Goal: Task Accomplishment & Management: Manage account settings

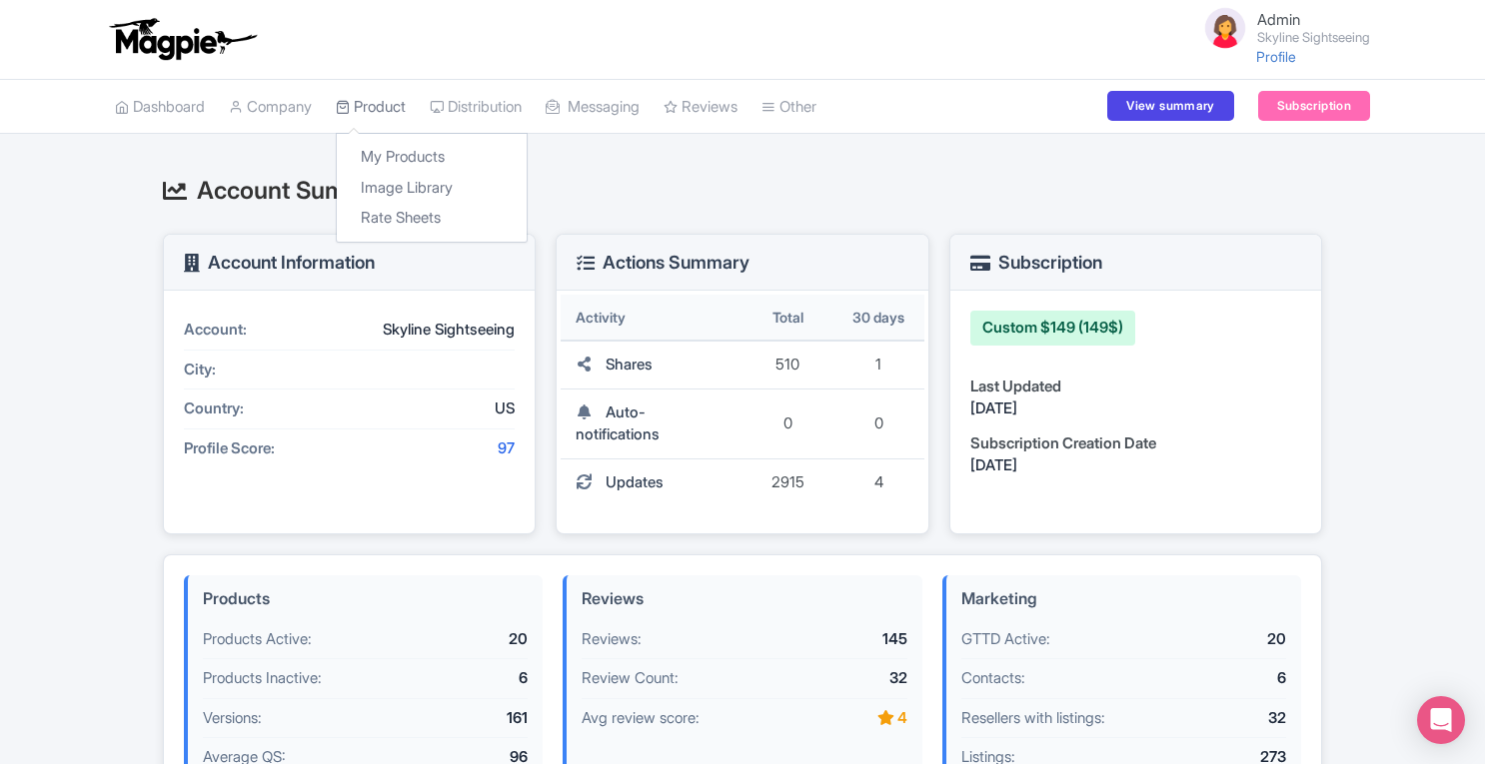
click at [387, 109] on link "Product" at bounding box center [371, 107] width 70 height 55
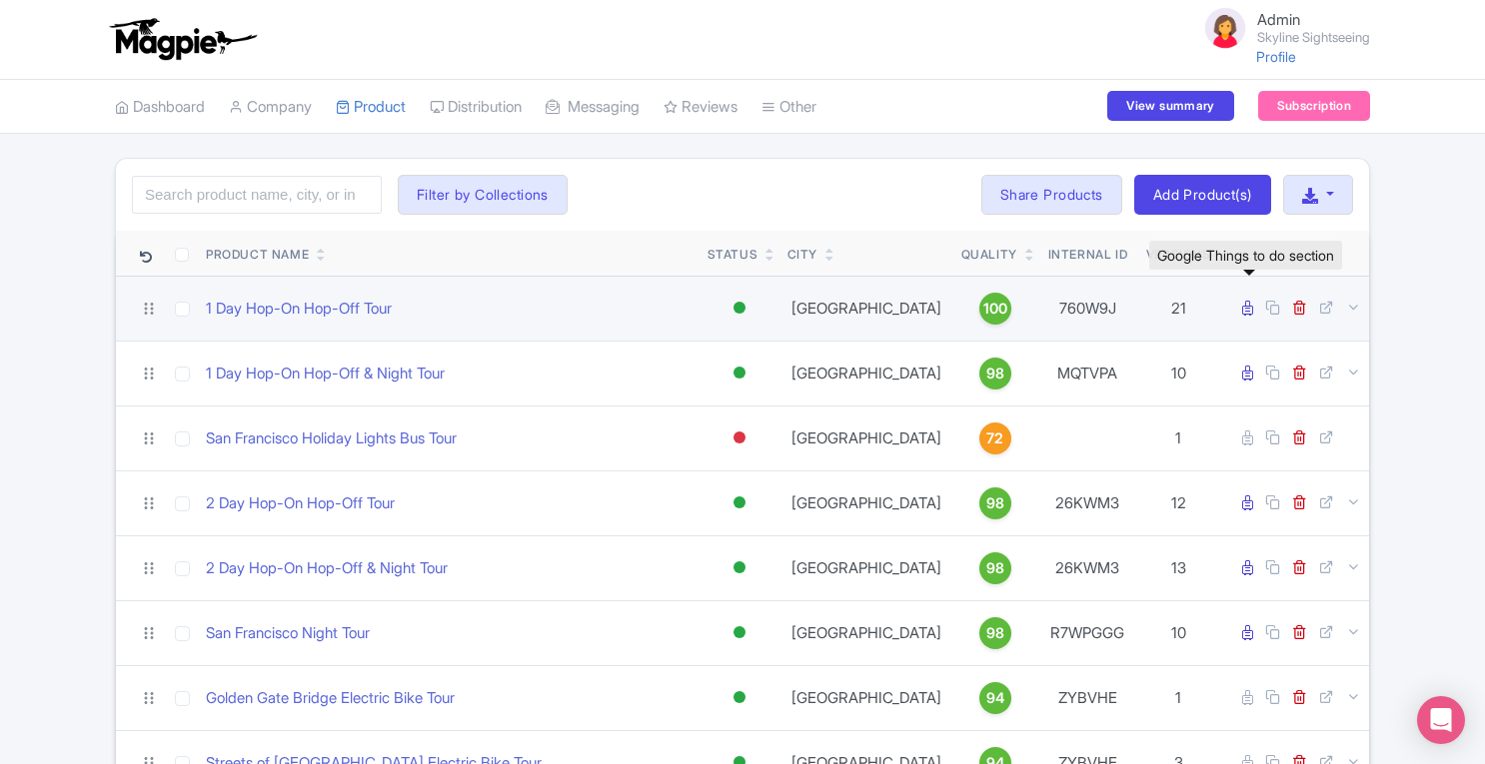
click at [1247, 305] on icon at bounding box center [1247, 308] width 11 height 15
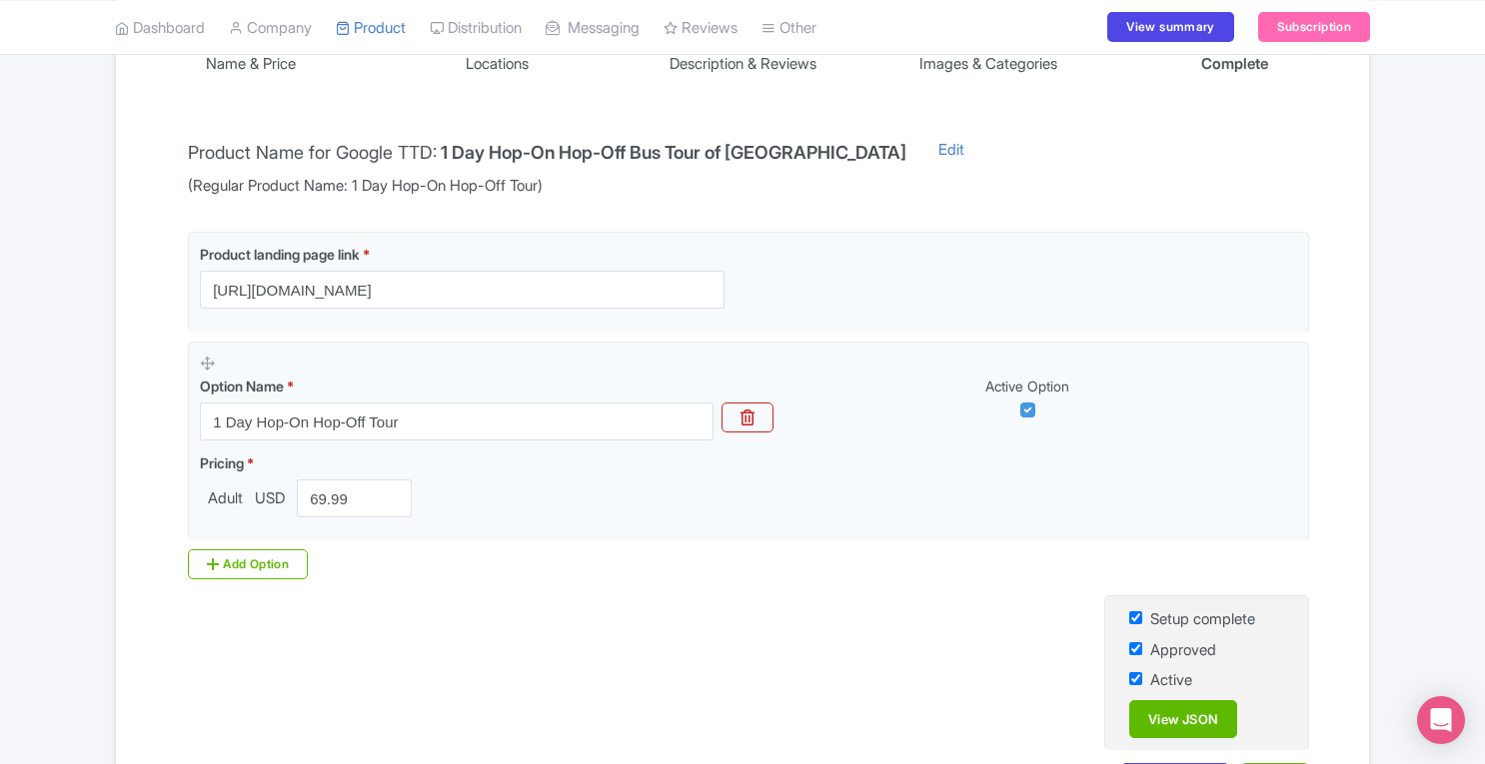
scroll to position [339, 0]
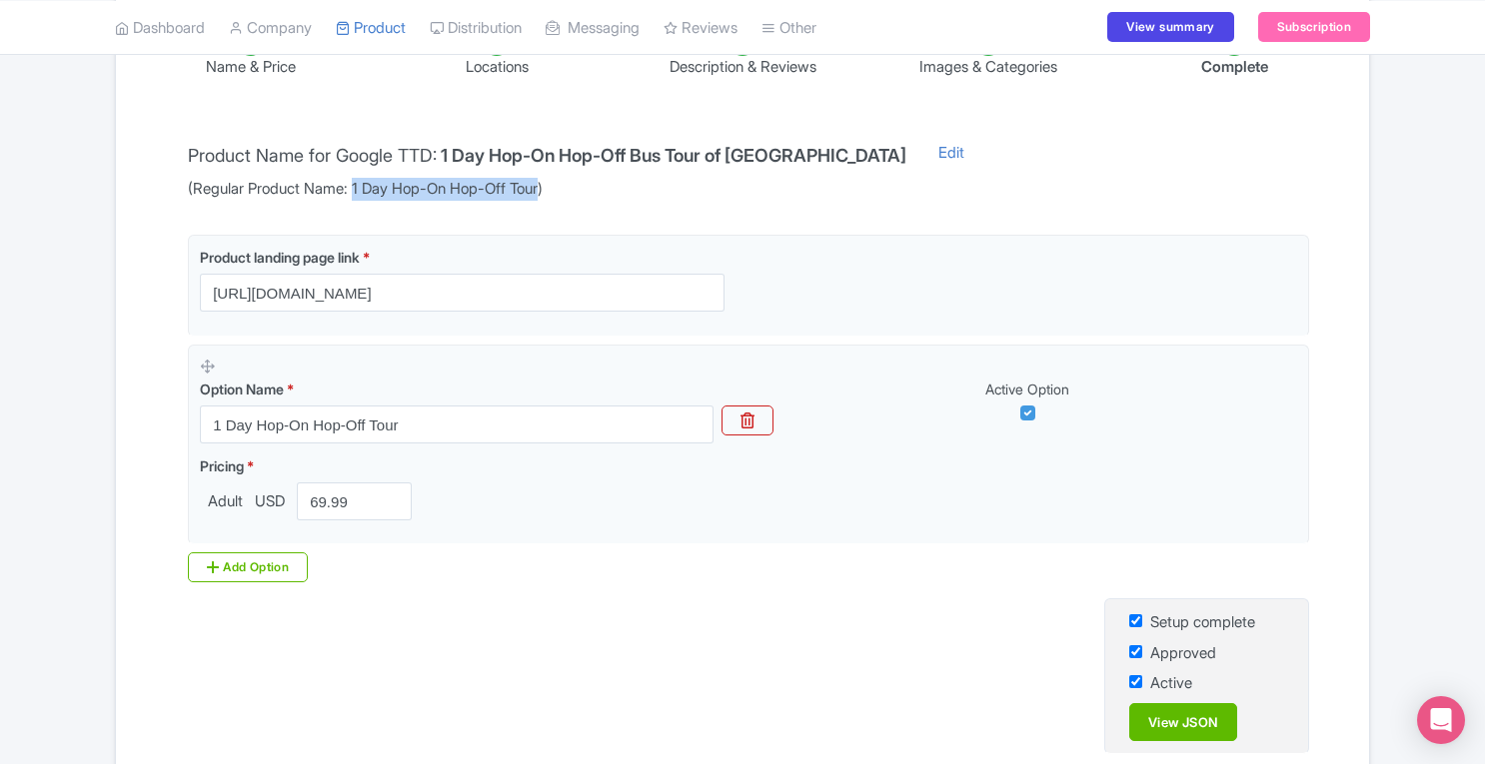
drag, startPoint x: 362, startPoint y: 189, endPoint x: 558, endPoint y: 188, distance: 195.8
click at [558, 188] on span "(Regular Product Name: 1 Day Hop-On Hop-Off Tour)" at bounding box center [547, 189] width 718 height 23
drag, startPoint x: 751, startPoint y: 152, endPoint x: 881, endPoint y: 151, distance: 129.9
click at [881, 151] on div "Product Name for Google TTD: 1 Day Hop-On Hop-Off Bus Tour of San Francisco (Re…" at bounding box center [580, 171] width 808 height 58
drag, startPoint x: 647, startPoint y: 150, endPoint x: 674, endPoint y: 151, distance: 27.0
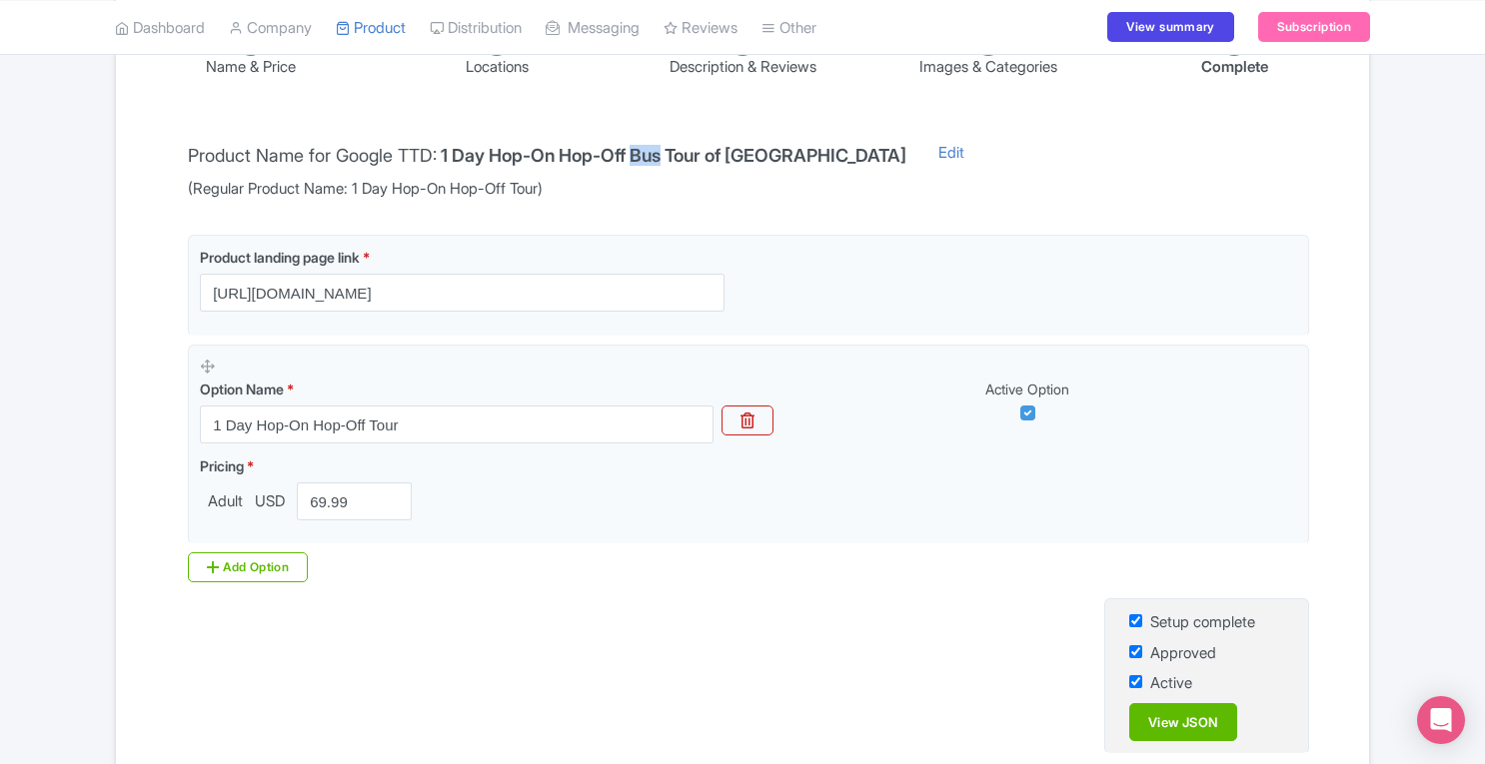
click at [674, 151] on h4 "1 Day Hop-On Hop-Off Bus Tour of San Francisco" at bounding box center [674, 156] width 466 height 20
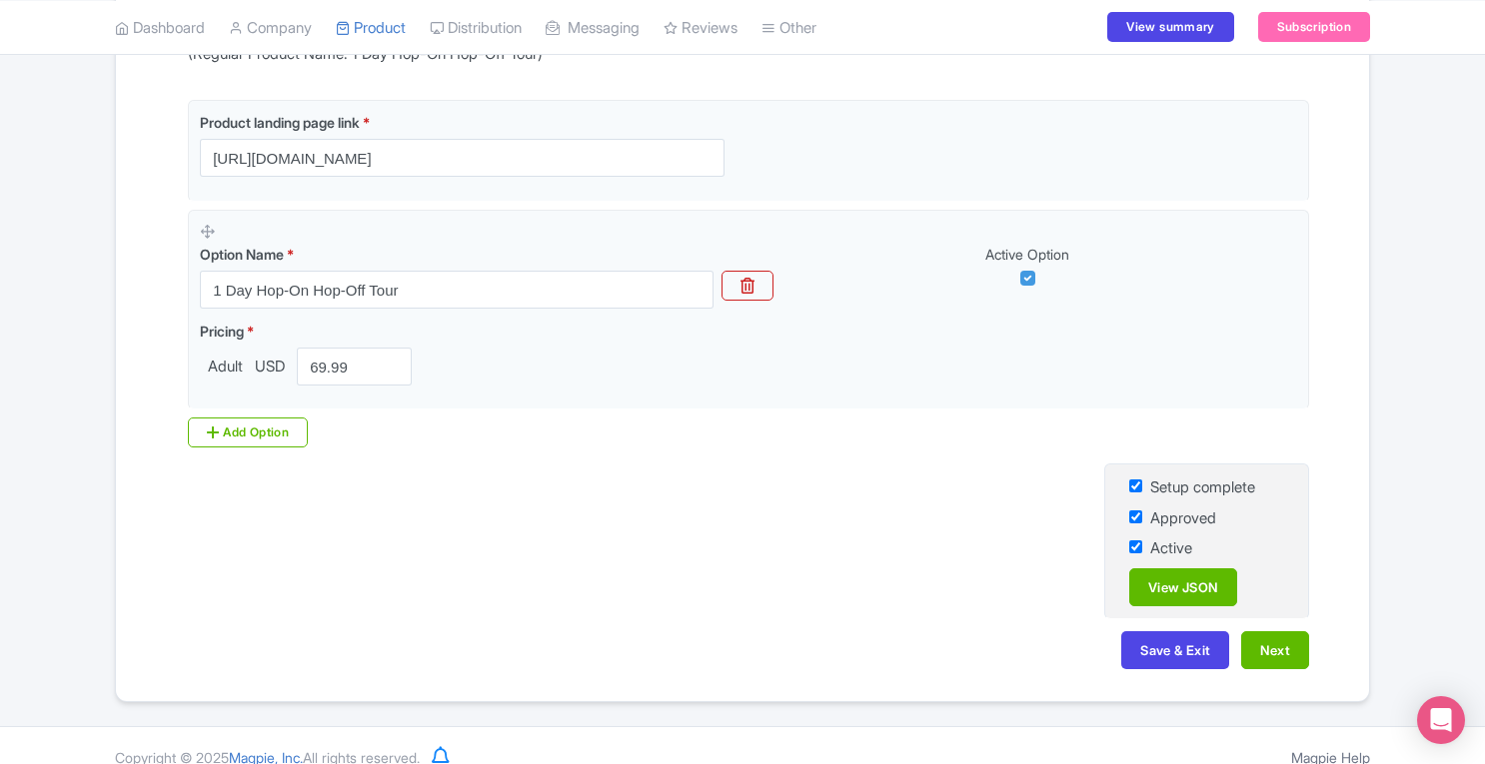
scroll to position [472, 0]
click at [1281, 636] on button "Next" at bounding box center [1275, 652] width 68 height 38
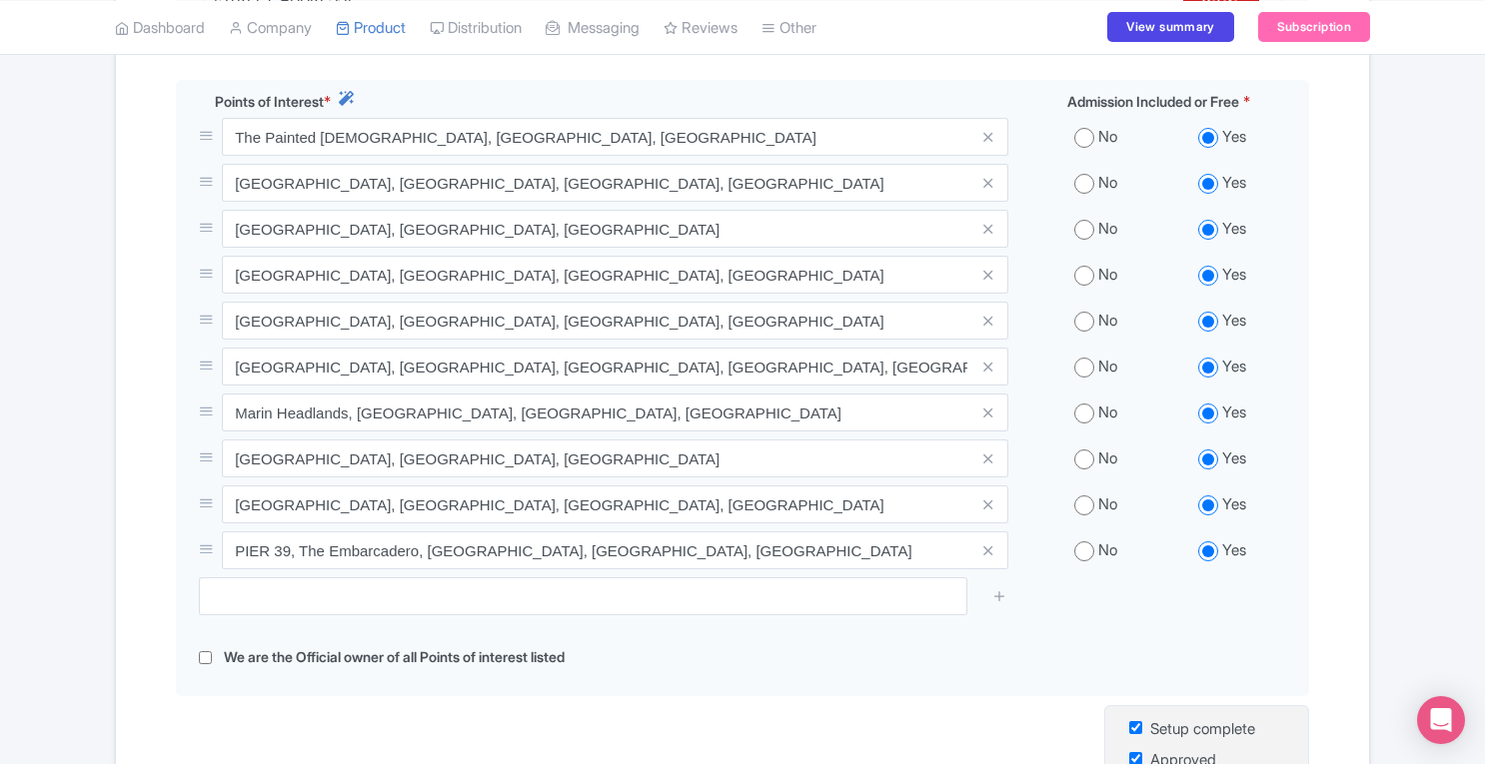
scroll to position [879, 0]
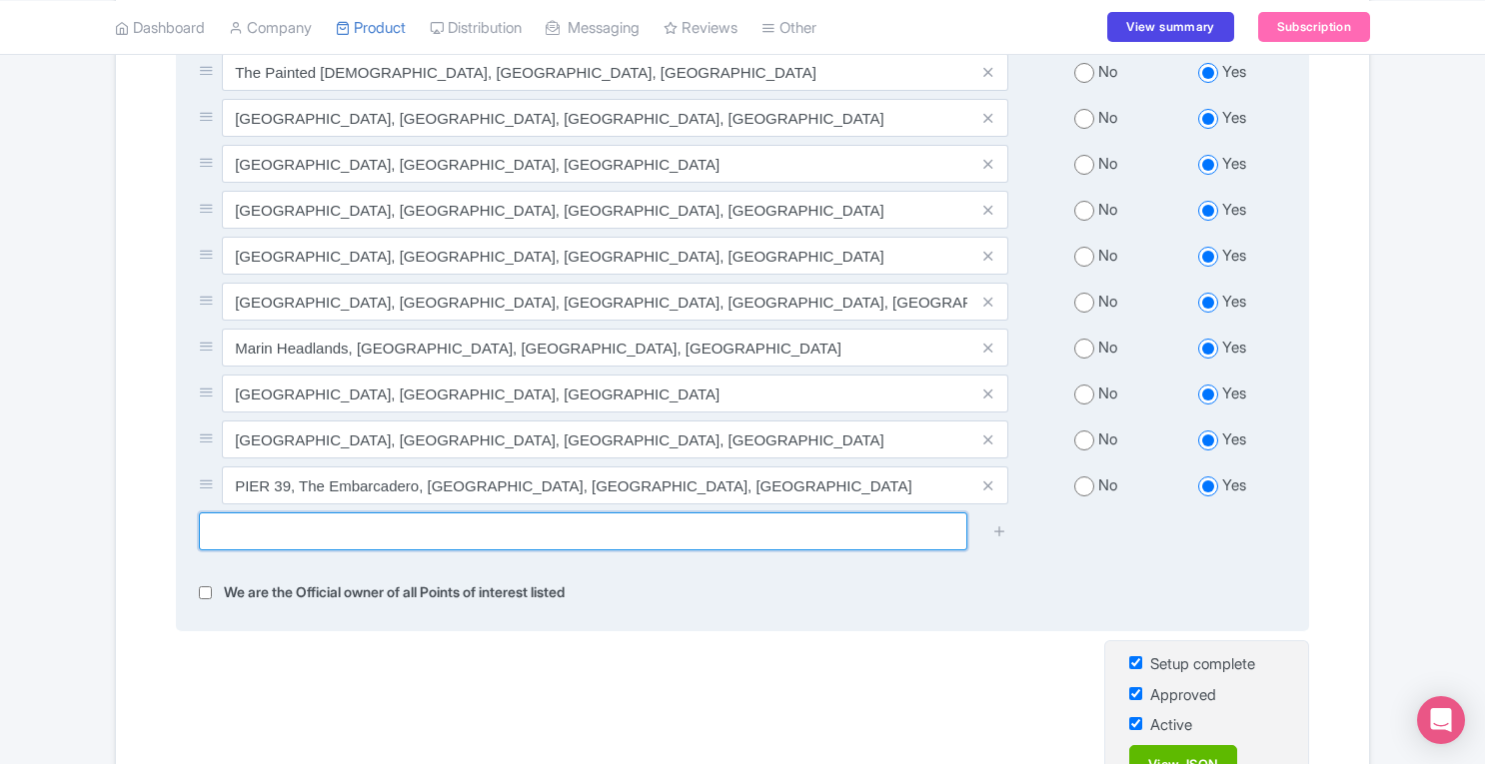
click at [591, 529] on input "text" at bounding box center [583, 532] width 768 height 38
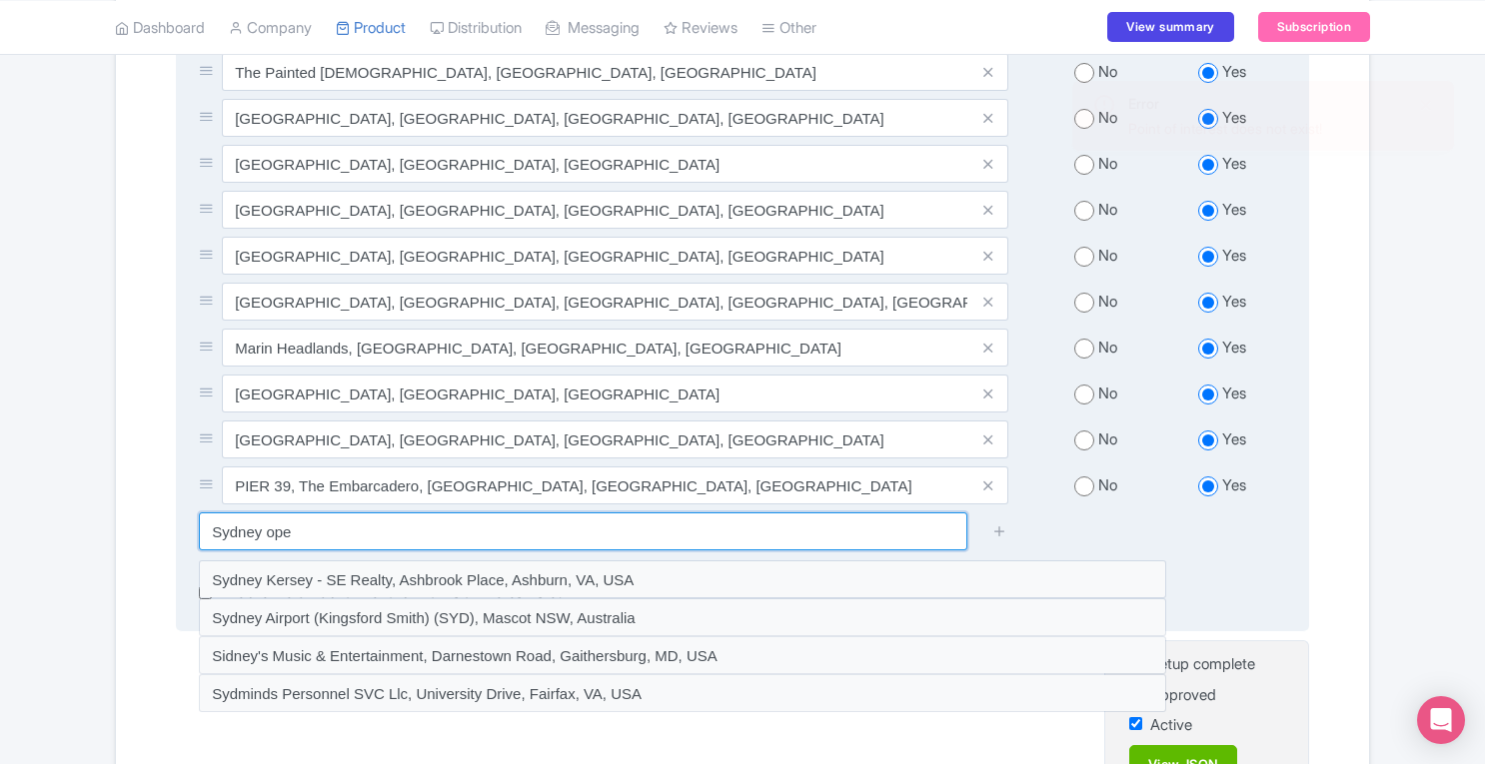
type input "Sydney oper"
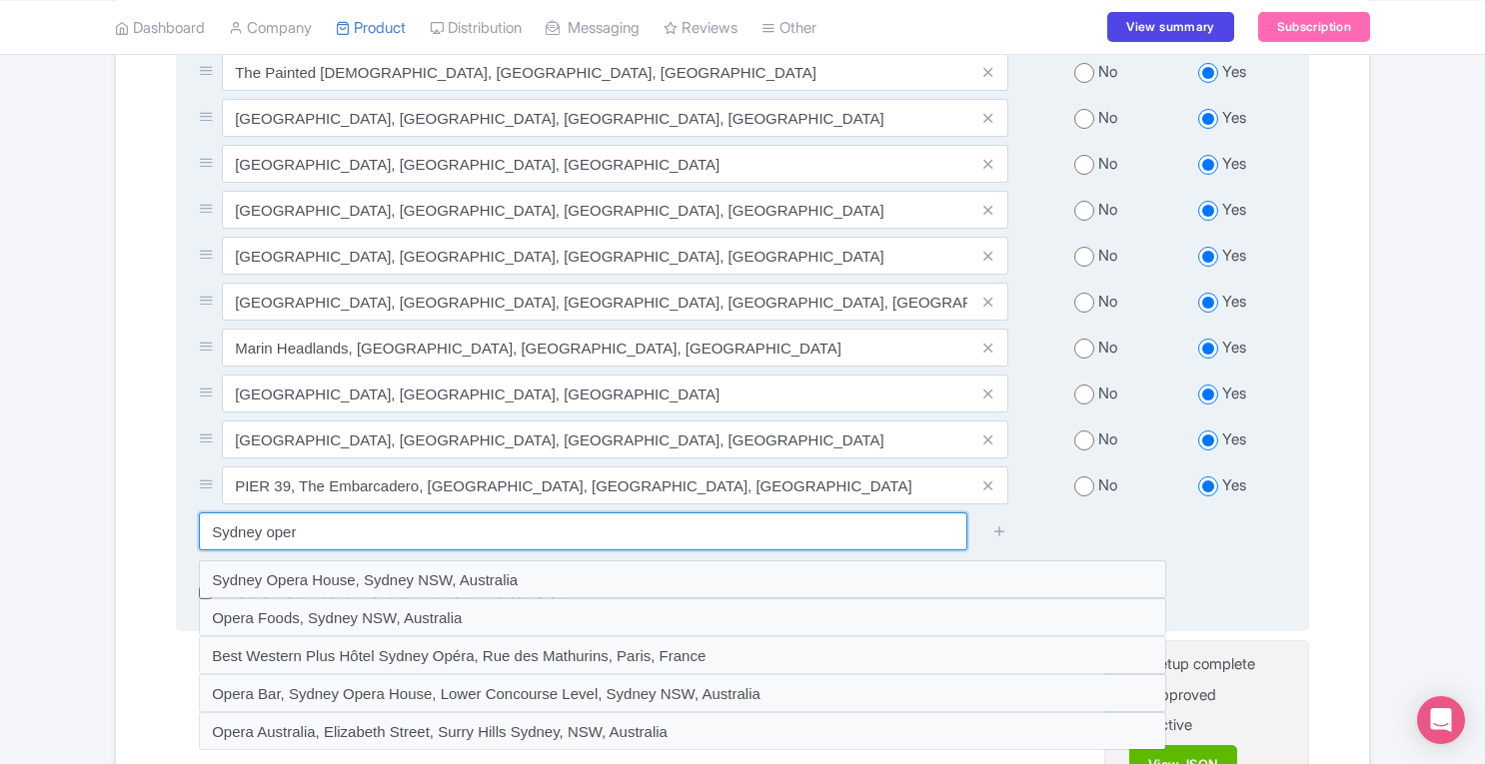
click at [290, 534] on input "Sydney oper" at bounding box center [583, 532] width 768 height 38
drag, startPoint x: 310, startPoint y: 533, endPoint x: 208, endPoint y: 536, distance: 102.0
click at [208, 536] on input "Sydney oper" at bounding box center [583, 532] width 768 height 38
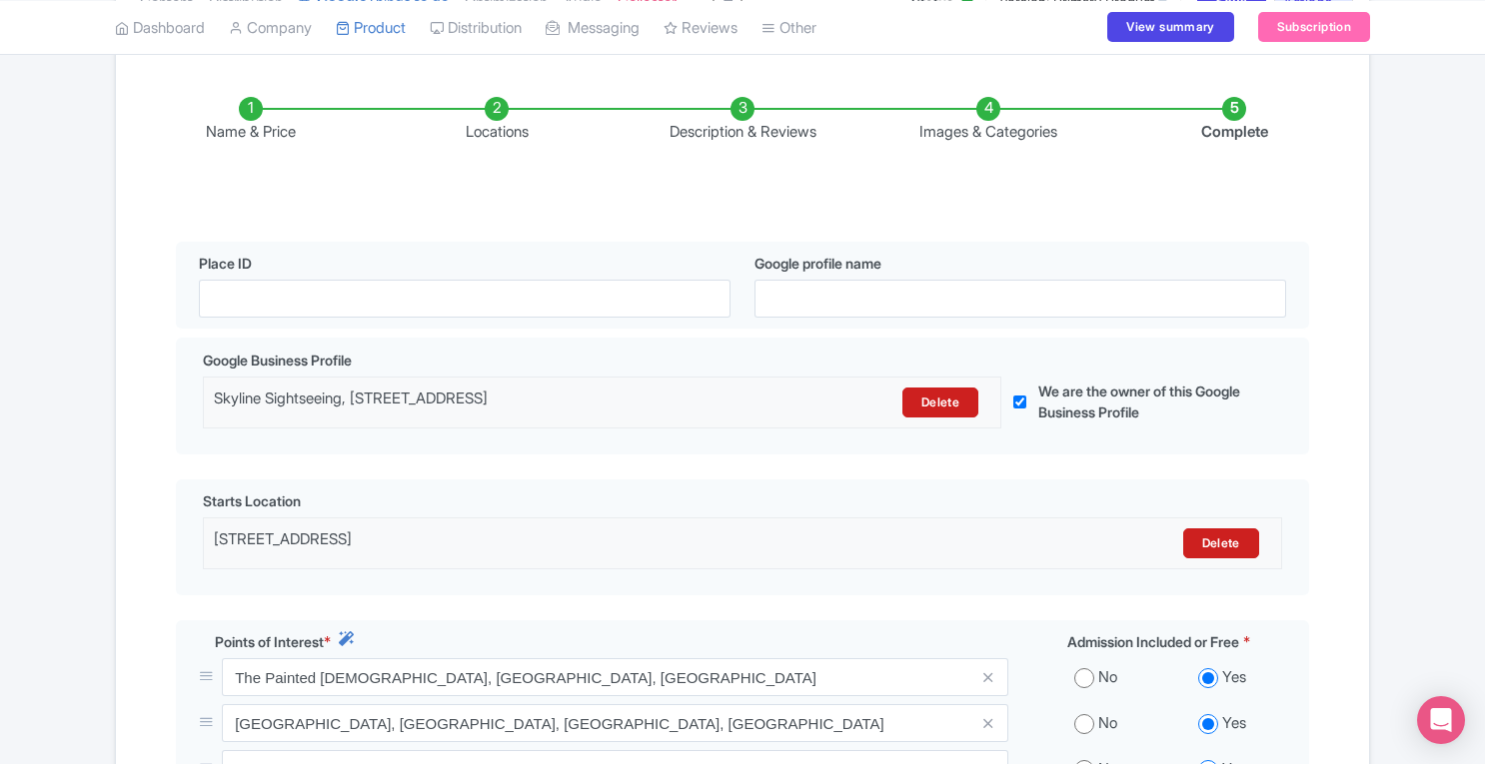
scroll to position [288, 0]
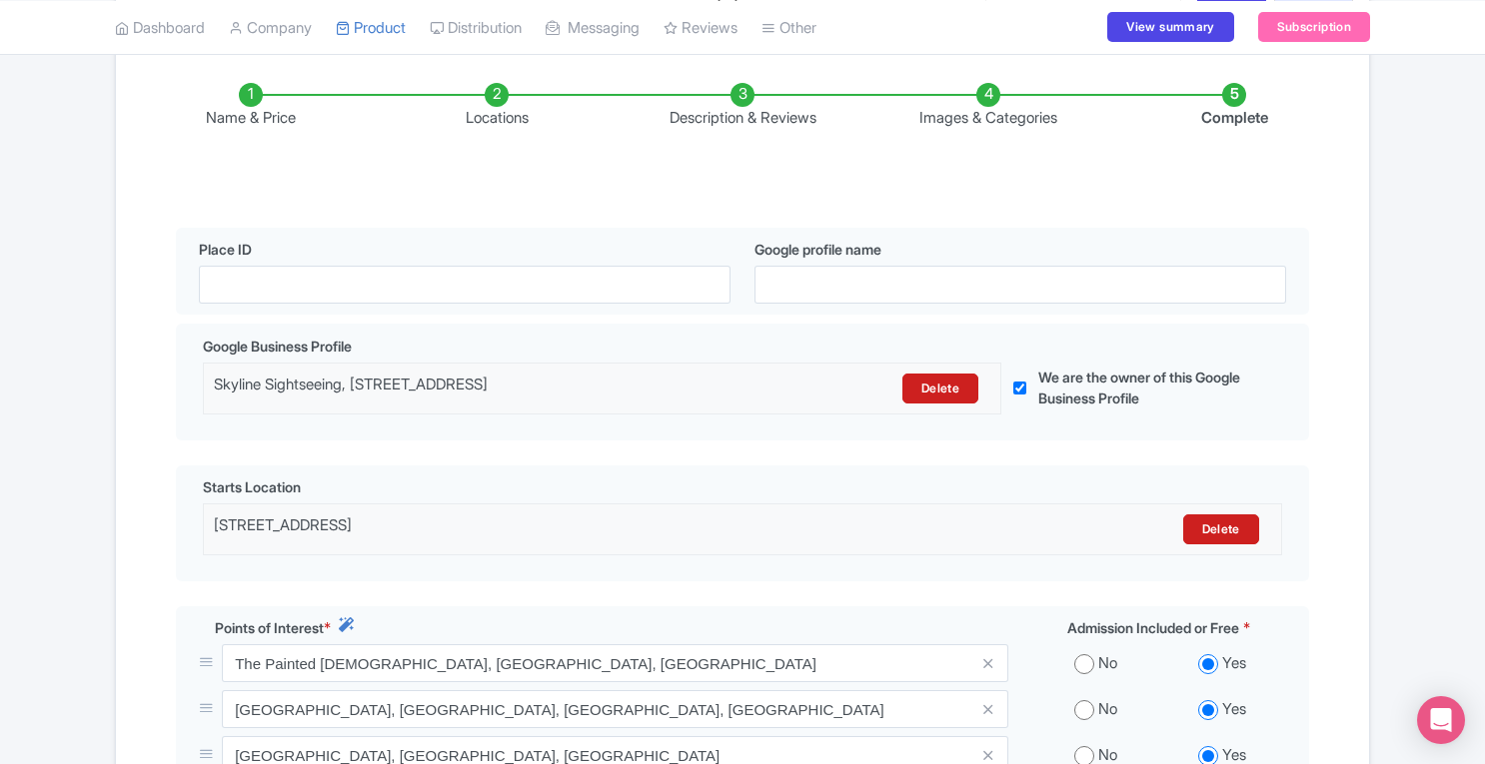
drag, startPoint x: 1023, startPoint y: 397, endPoint x: 1067, endPoint y: 451, distance: 69.6
click at [1067, 451] on div "Name & Price Locations Description & Reviews Images & Categories Complete Edit …" at bounding box center [742, 750] width 1229 height 1415
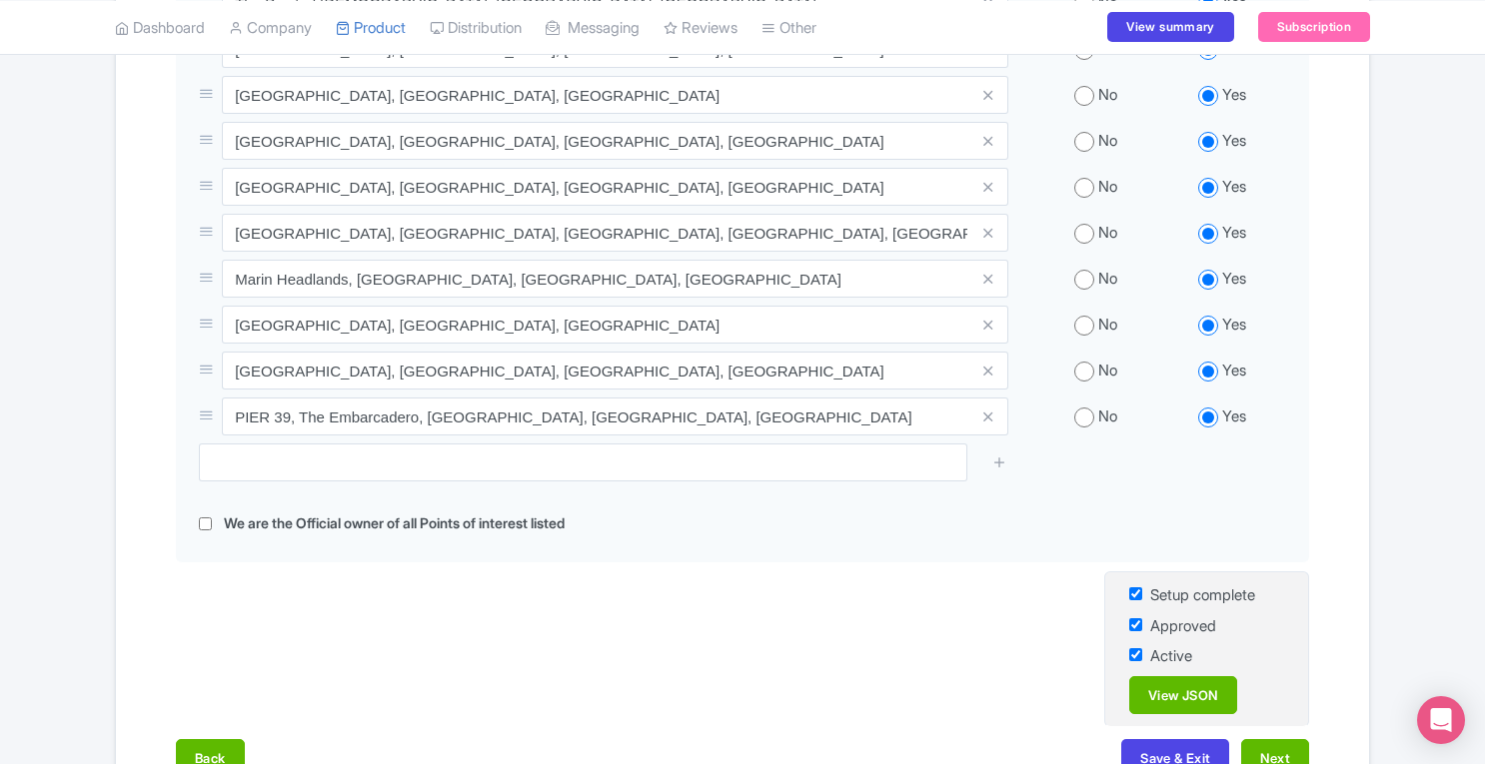
scroll to position [1098, 0]
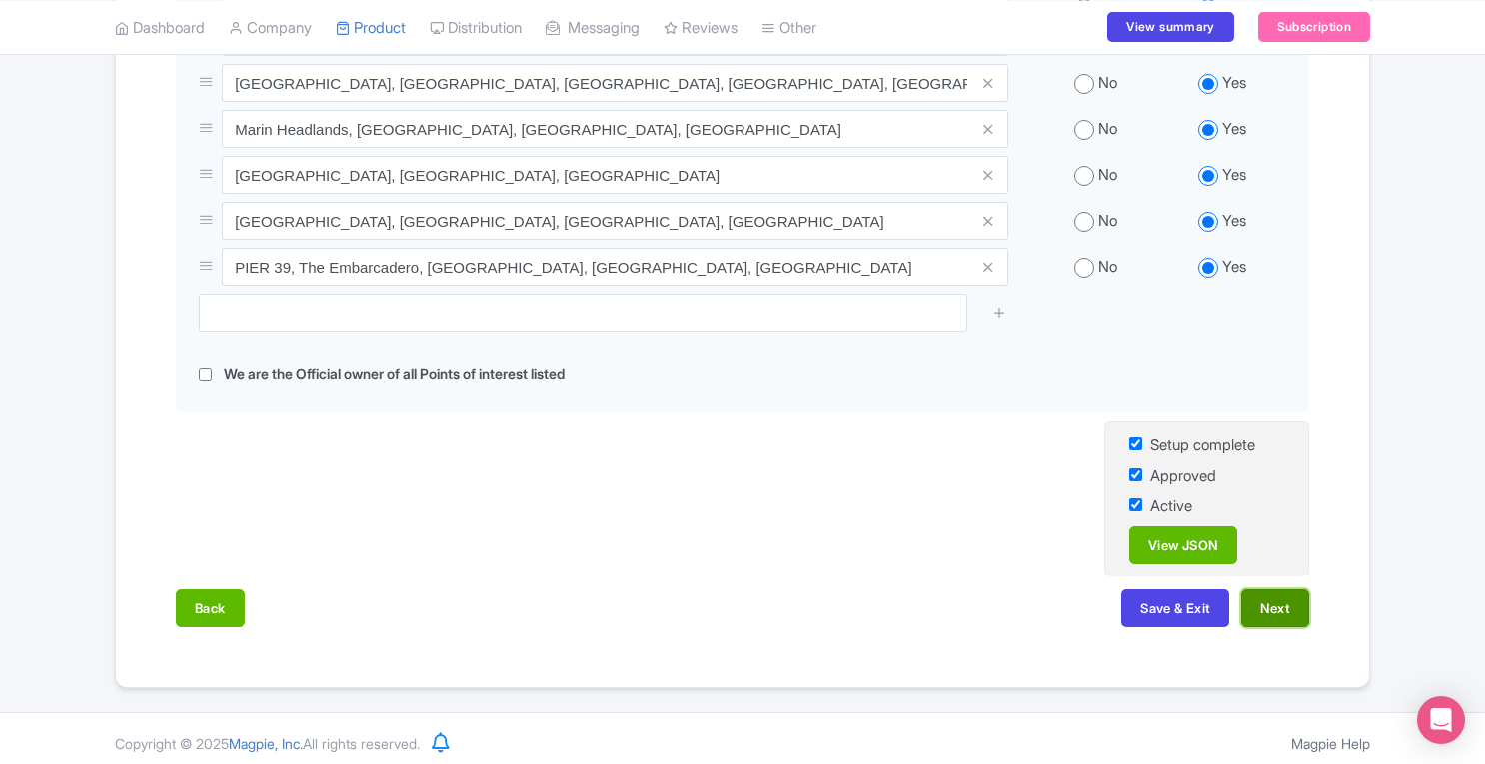
click at [1289, 602] on button "Next" at bounding box center [1275, 608] width 68 height 38
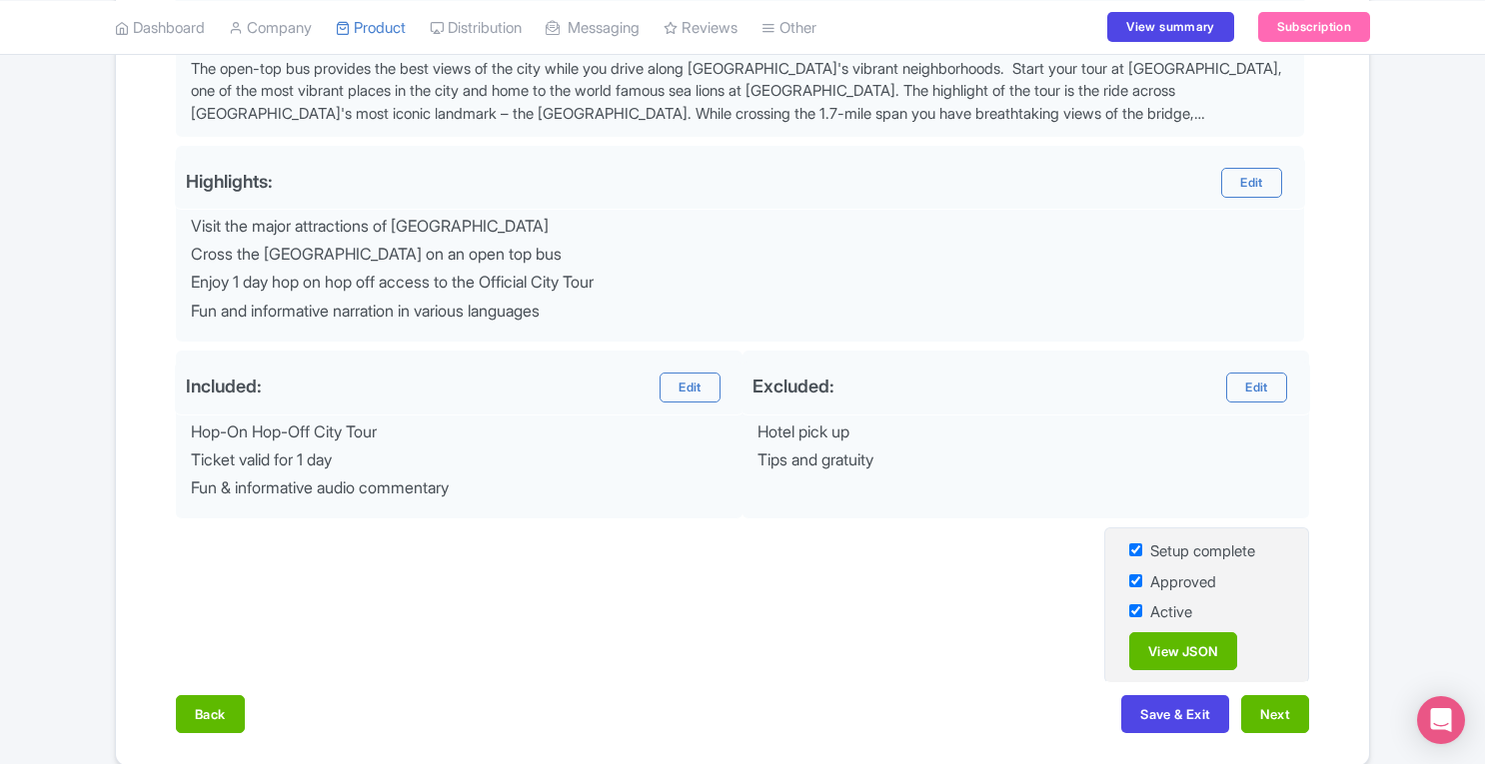
scroll to position [700, 0]
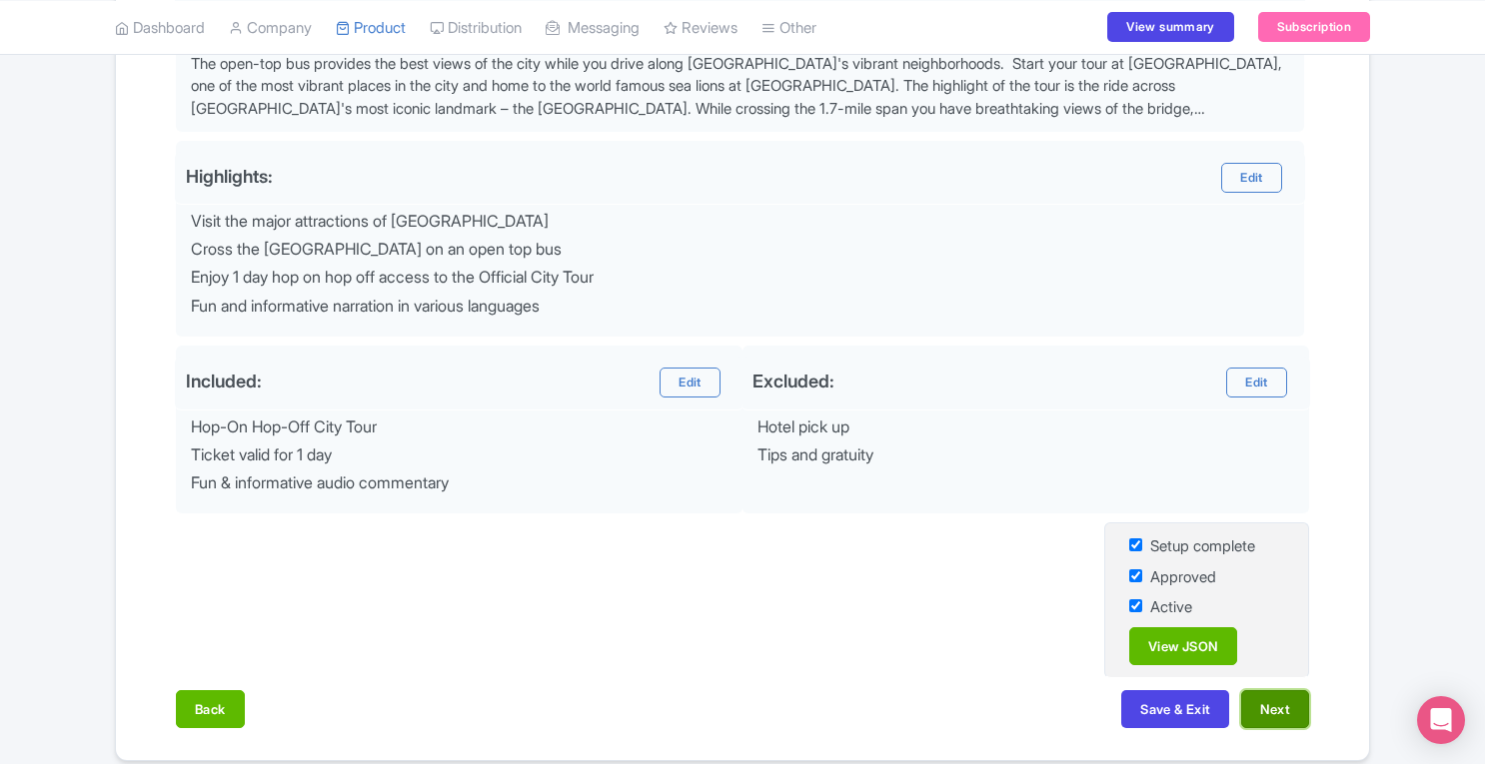
click at [1303, 699] on button "Next" at bounding box center [1275, 709] width 68 height 38
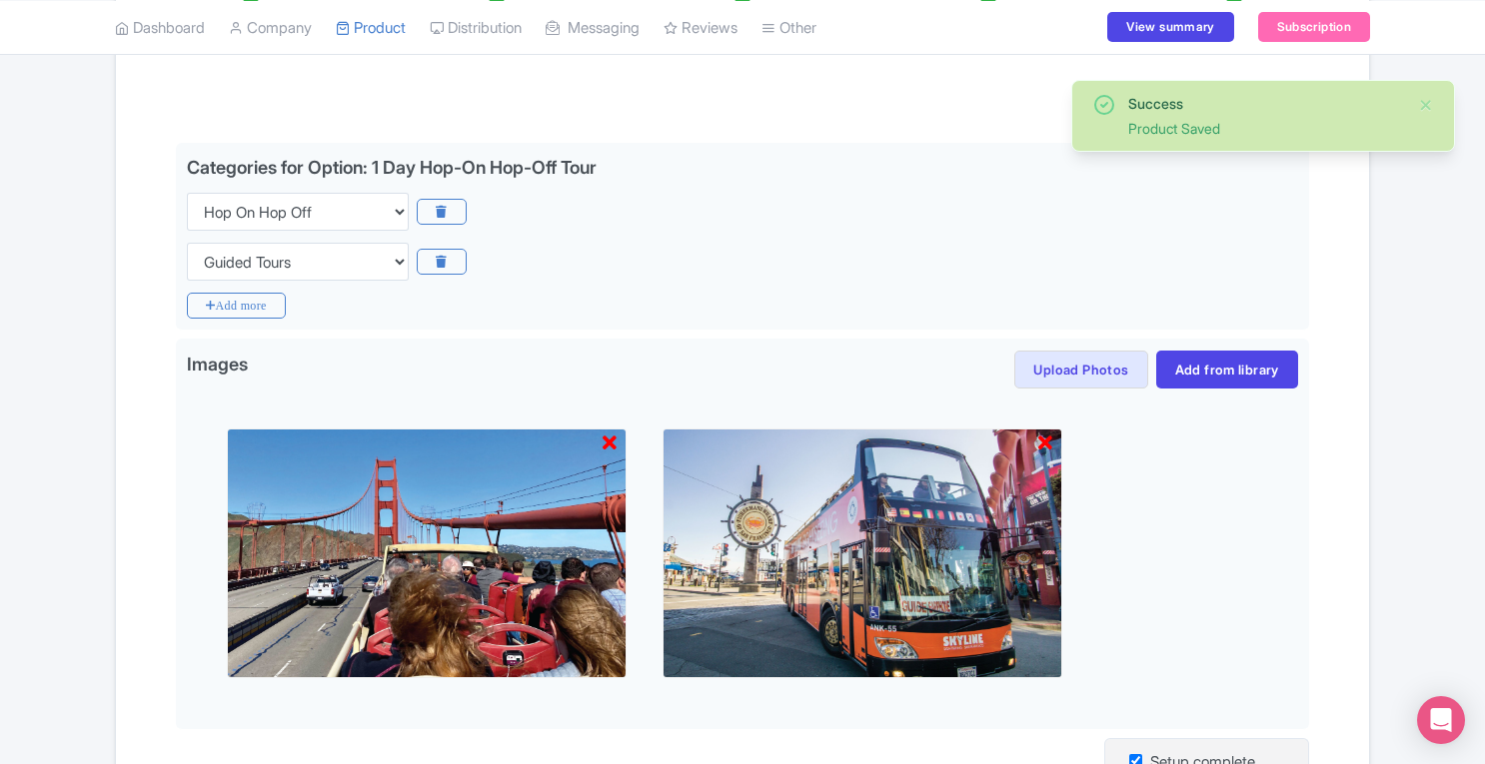
scroll to position [375, 0]
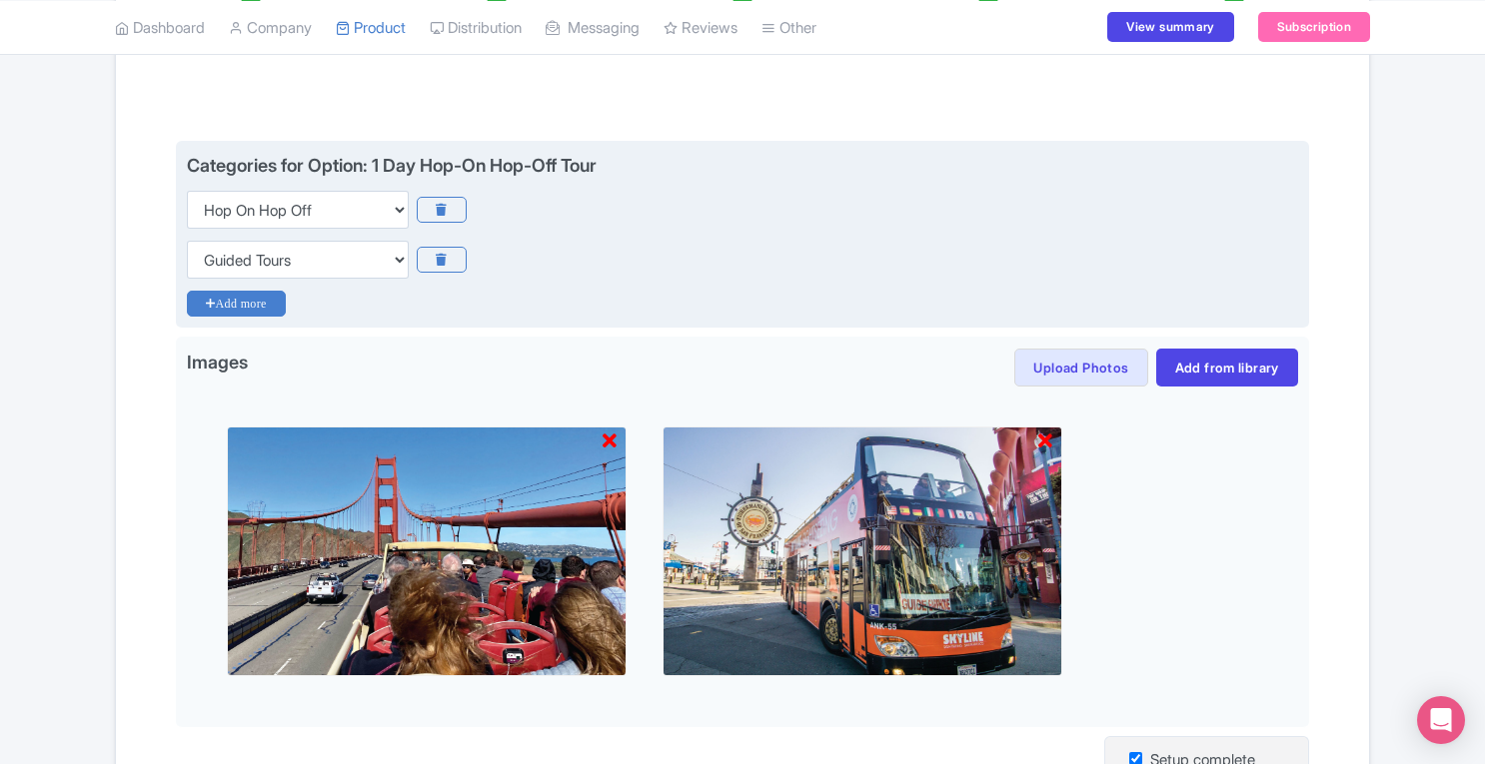
click at [270, 301] on icon "Add more" at bounding box center [236, 304] width 99 height 26
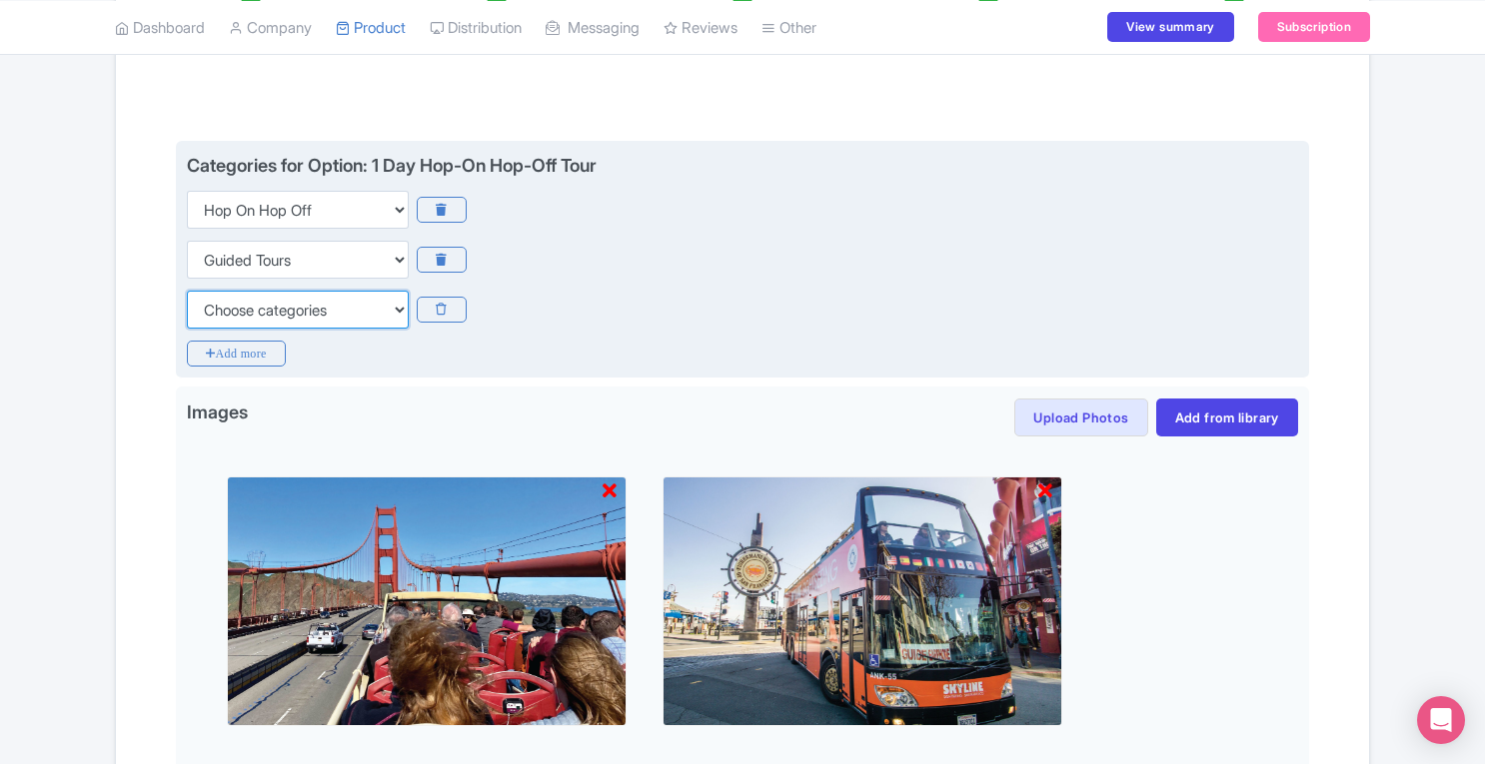
click at [330, 313] on select "Choose categories Adults Only Animals Audio Guide Beaches Bike Tours Boat Tours…" at bounding box center [298, 310] width 222 height 38
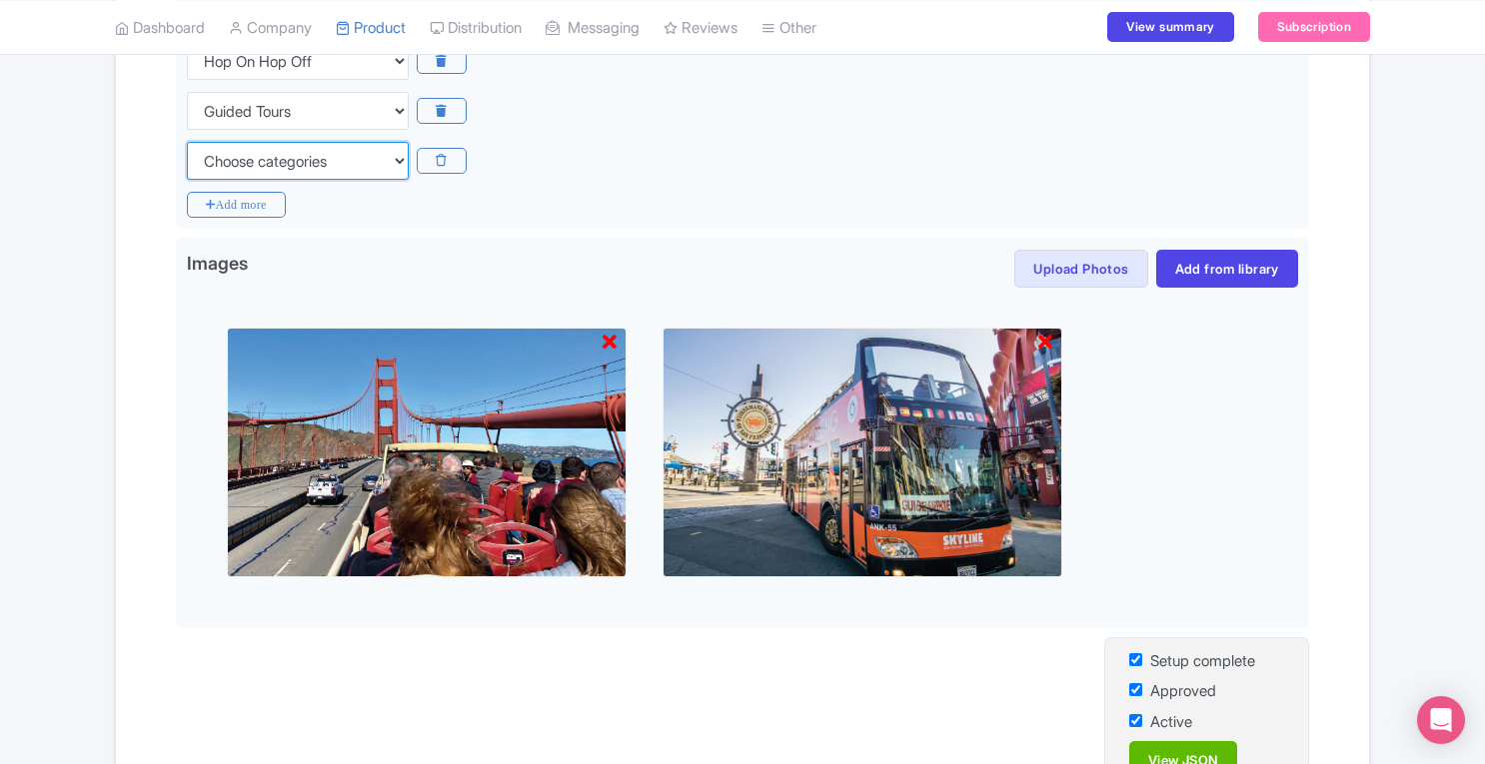
scroll to position [572, 0]
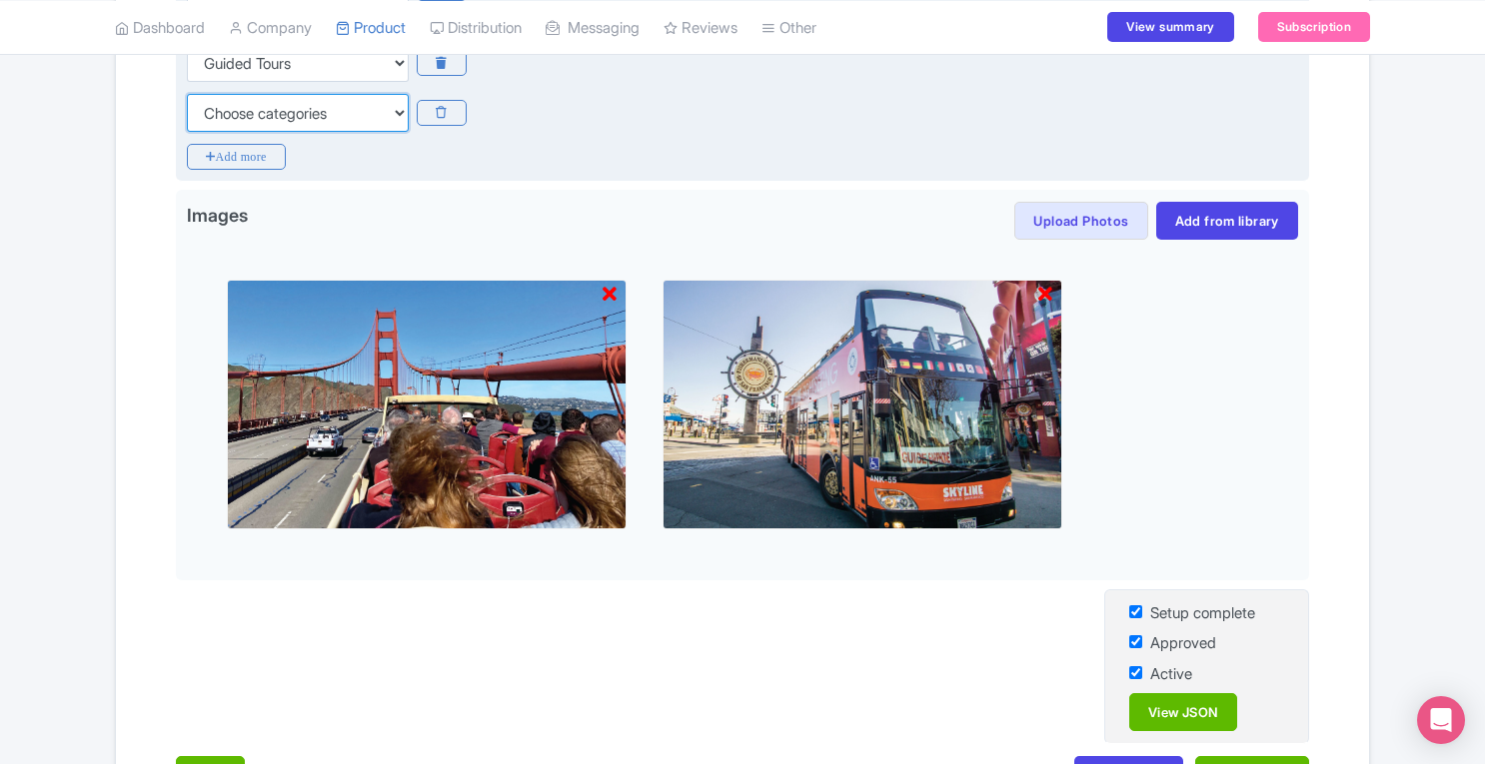
click at [355, 129] on select "Choose categories Adults Only Animals Audio Guide Beaches Bike Tours Boat Tours…" at bounding box center [298, 113] width 222 height 38
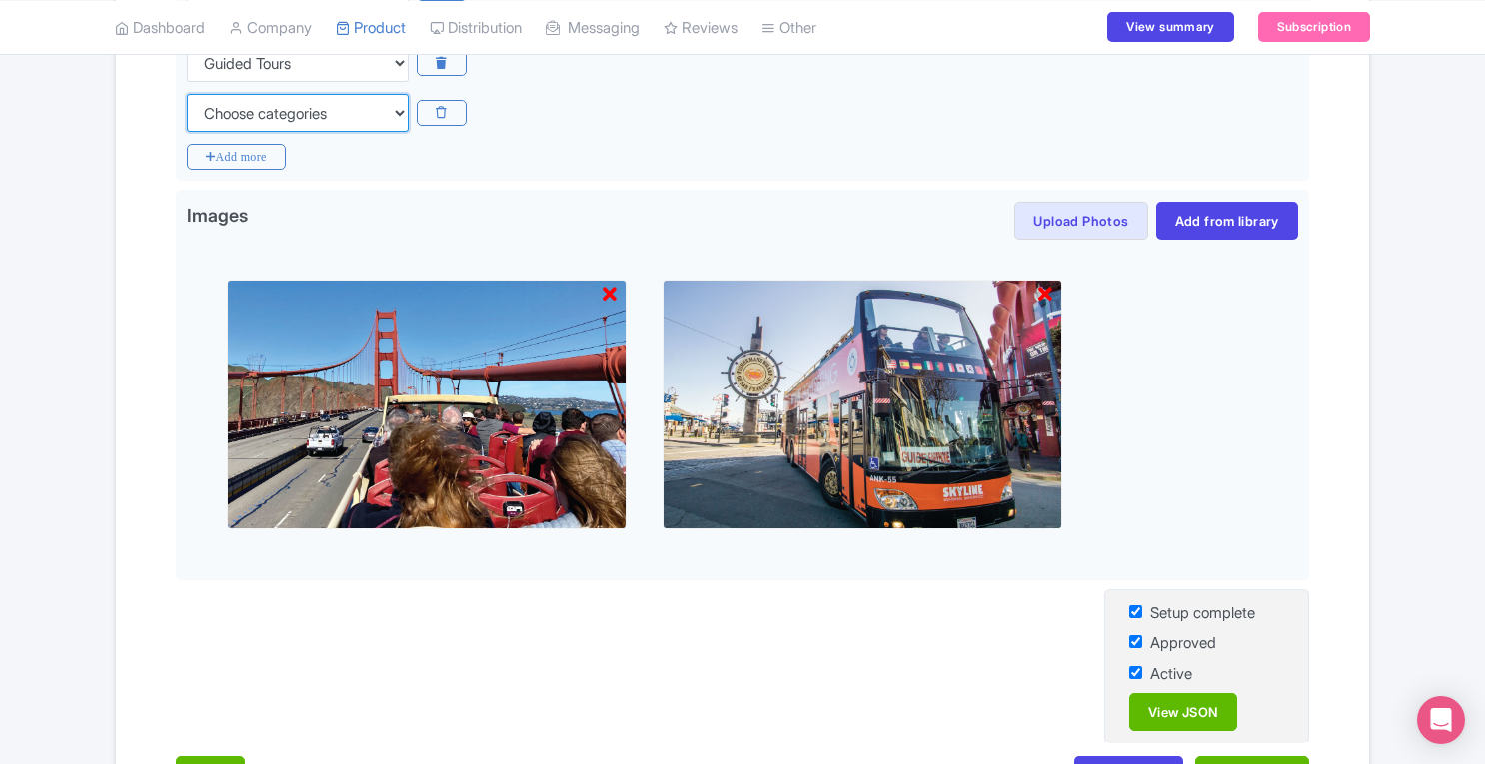
select select "outdoors"
click at [1441, 412] on div "Success Product Saved ← Back to Products 1 Day Hop-On Hop-Off Tour ID# NMVBGC C…" at bounding box center [742, 206] width 1485 height 1241
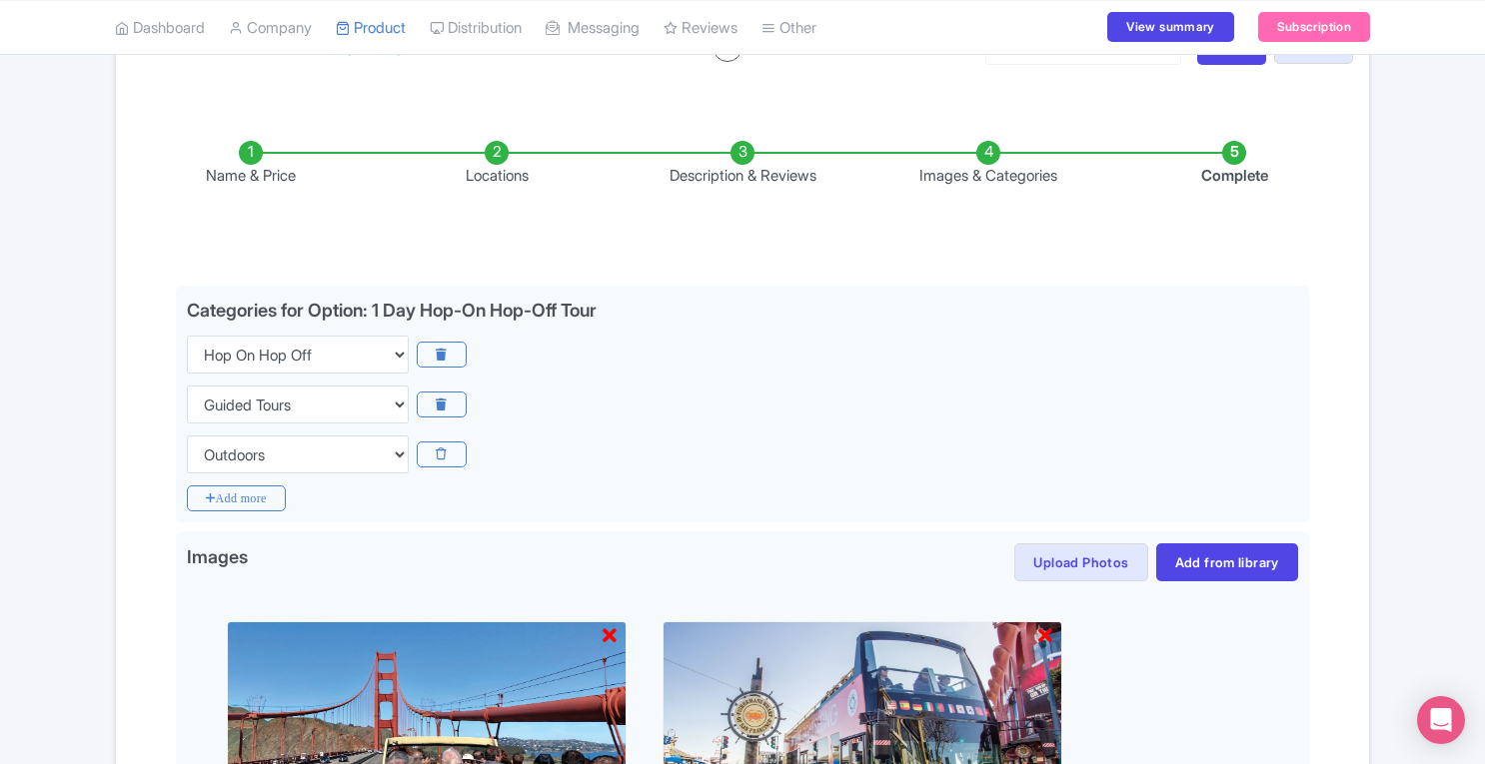
scroll to position [232, 0]
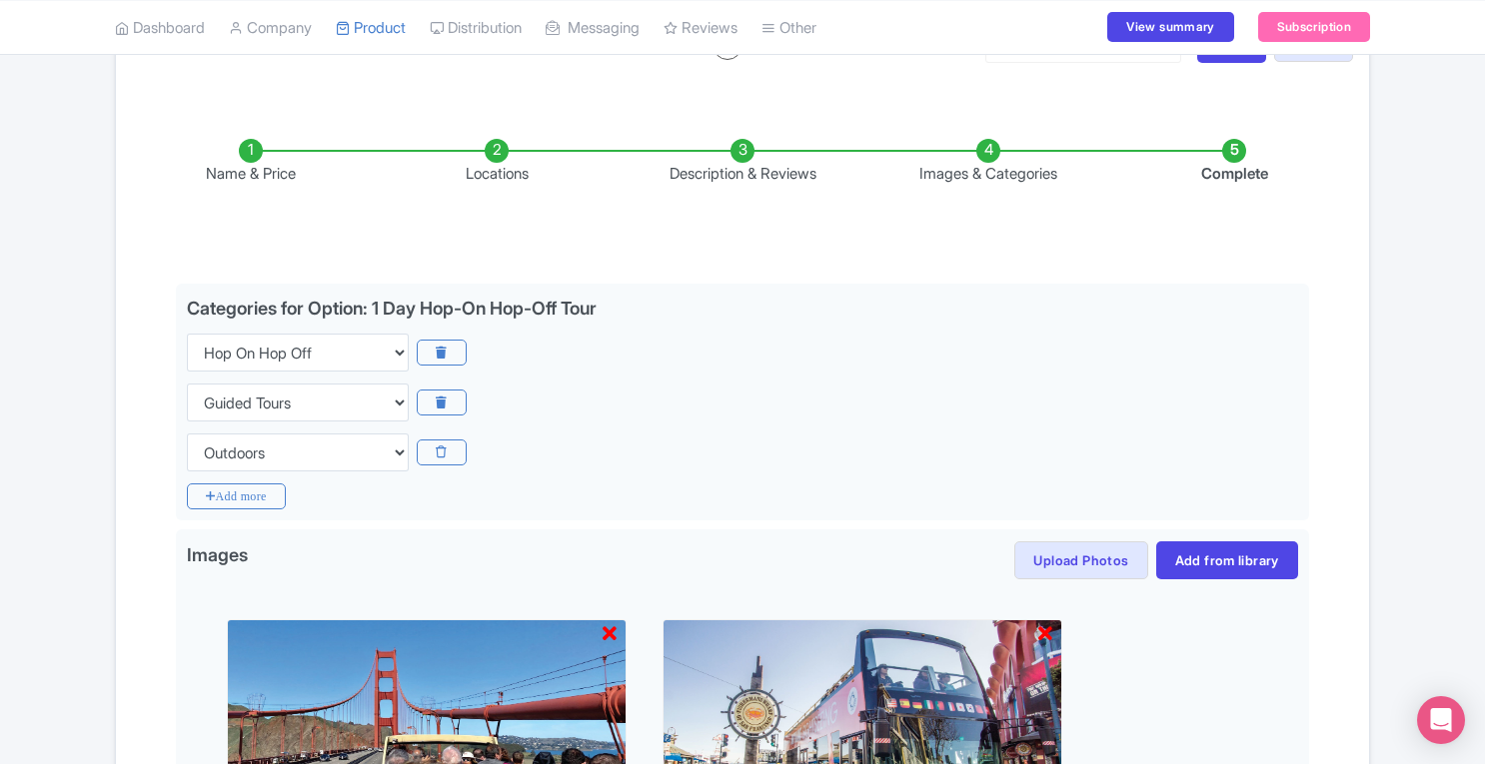
click at [250, 157] on li "Name & Price" at bounding box center [251, 162] width 246 height 47
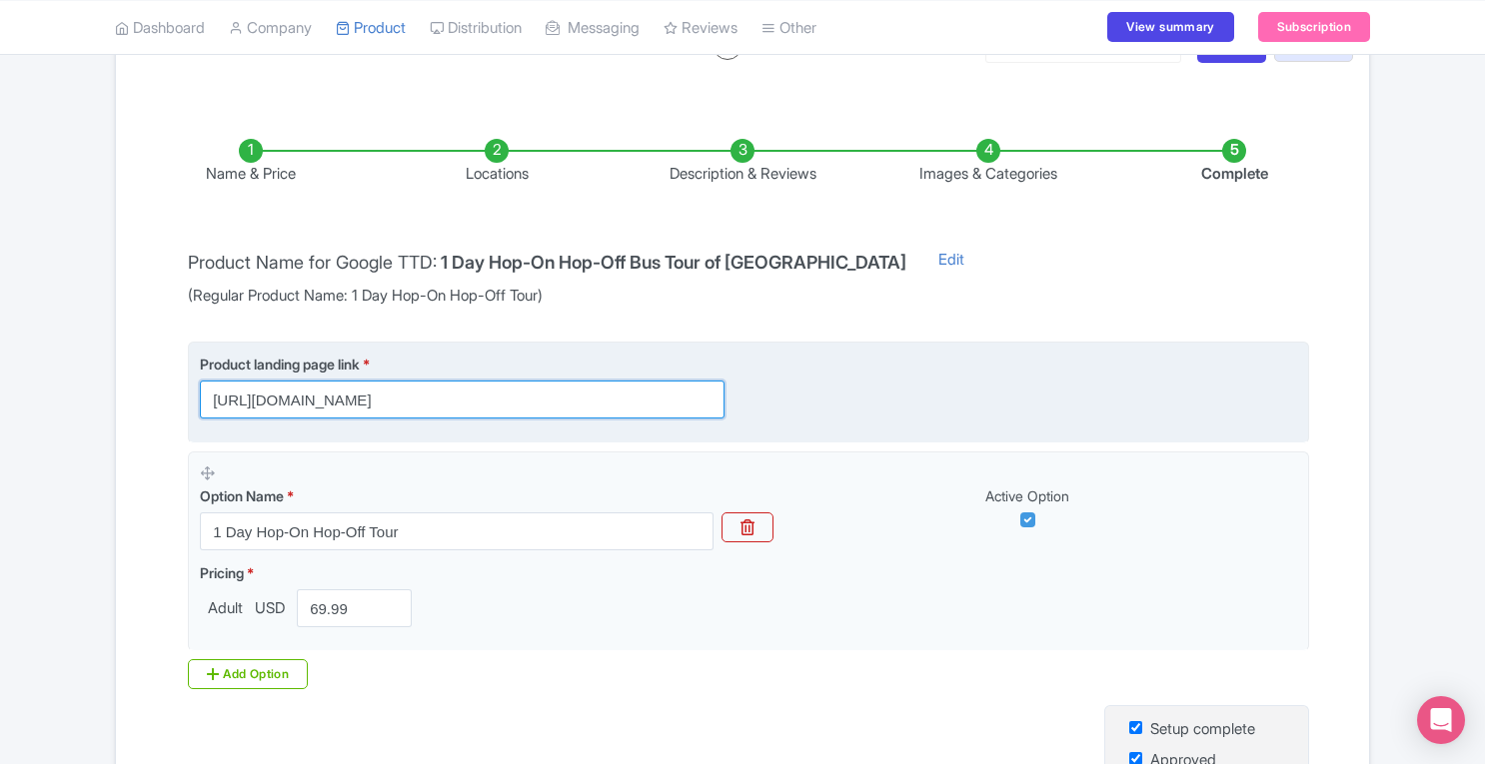
drag, startPoint x: 527, startPoint y: 395, endPoint x: 714, endPoint y: 390, distance: 187.9
click at [714, 390] on input "https://sightseeingworld.com/en/official-city-tour?utm_source=Google+TTD" at bounding box center [462, 400] width 525 height 38
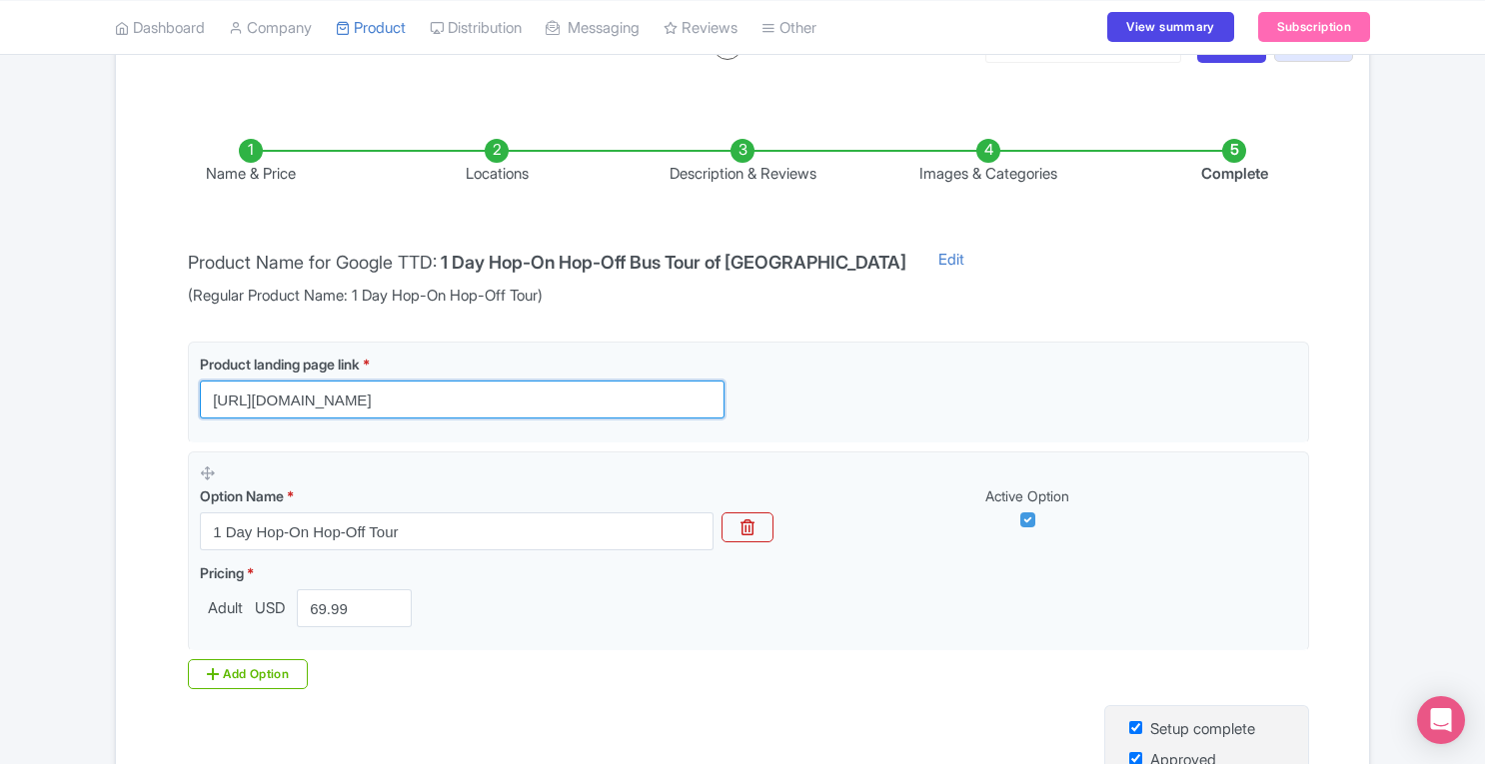
scroll to position [491, 0]
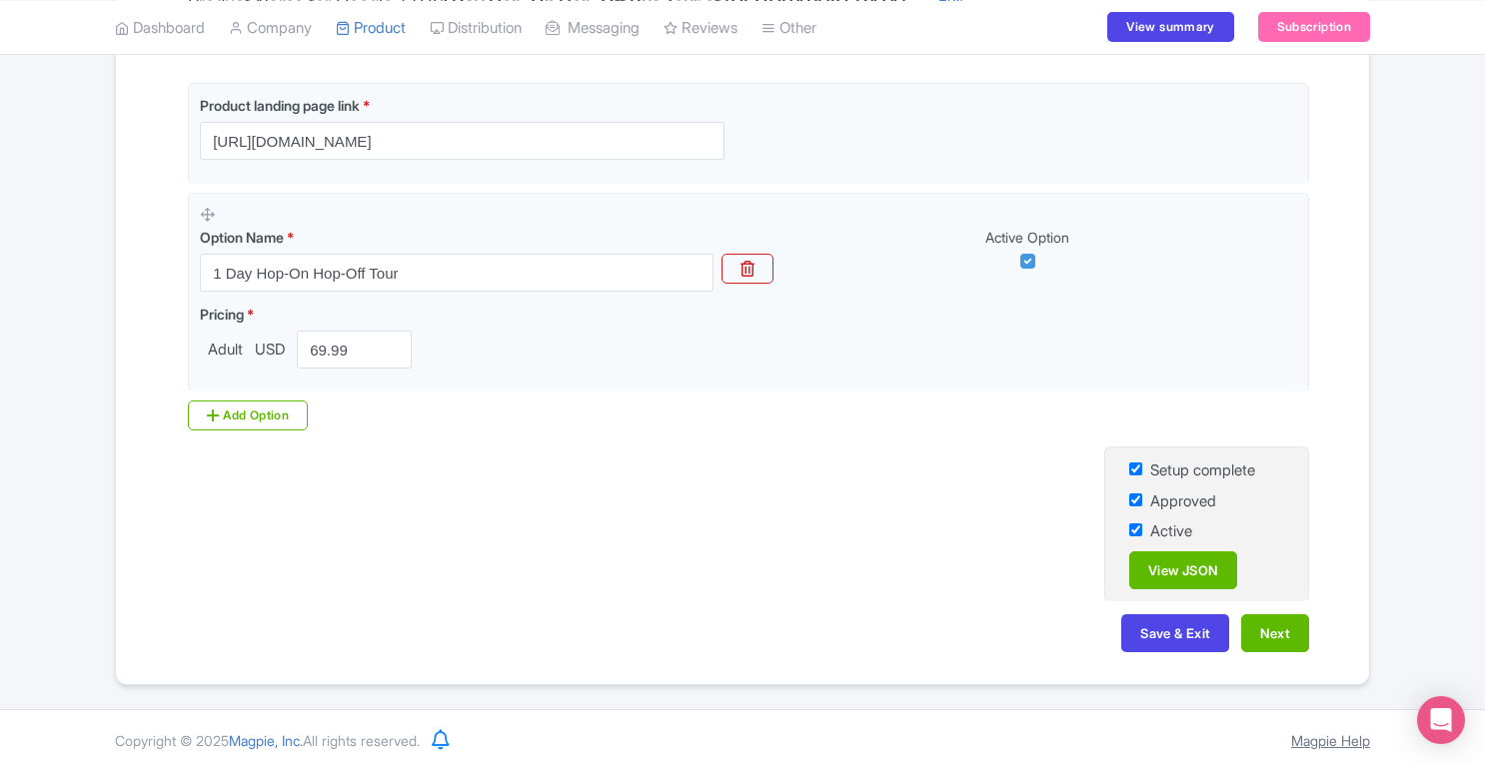
click at [1311, 734] on link "Magpie Help" at bounding box center [1330, 740] width 79 height 17
